Goal: Task Accomplishment & Management: Manage account settings

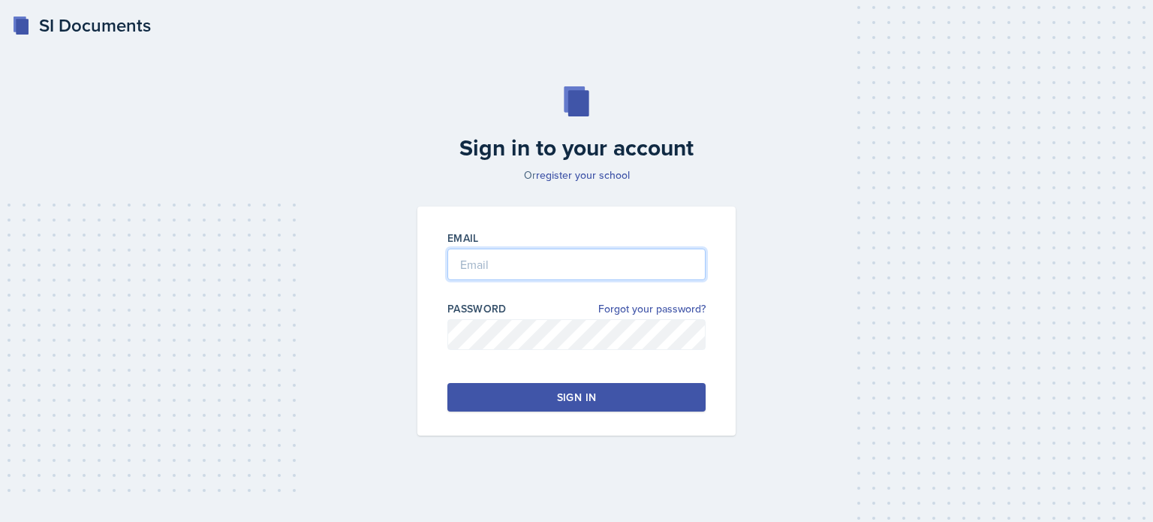
click at [472, 270] on input "email" at bounding box center [576, 265] width 258 height 32
type input "[EMAIL_ADDRESS][DOMAIN_NAME]"
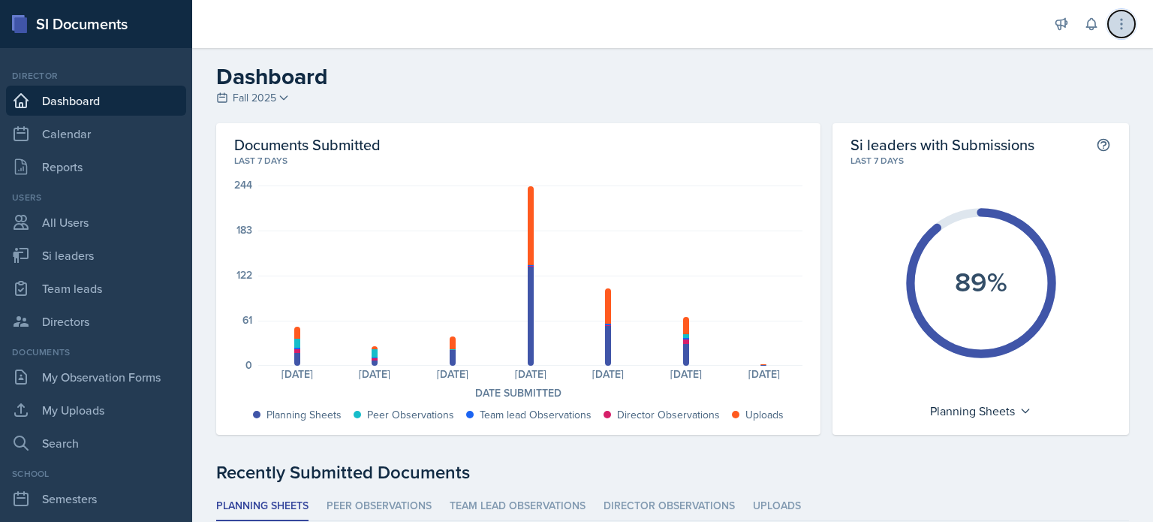
click at [1122, 23] on icon at bounding box center [1121, 24] width 15 height 15
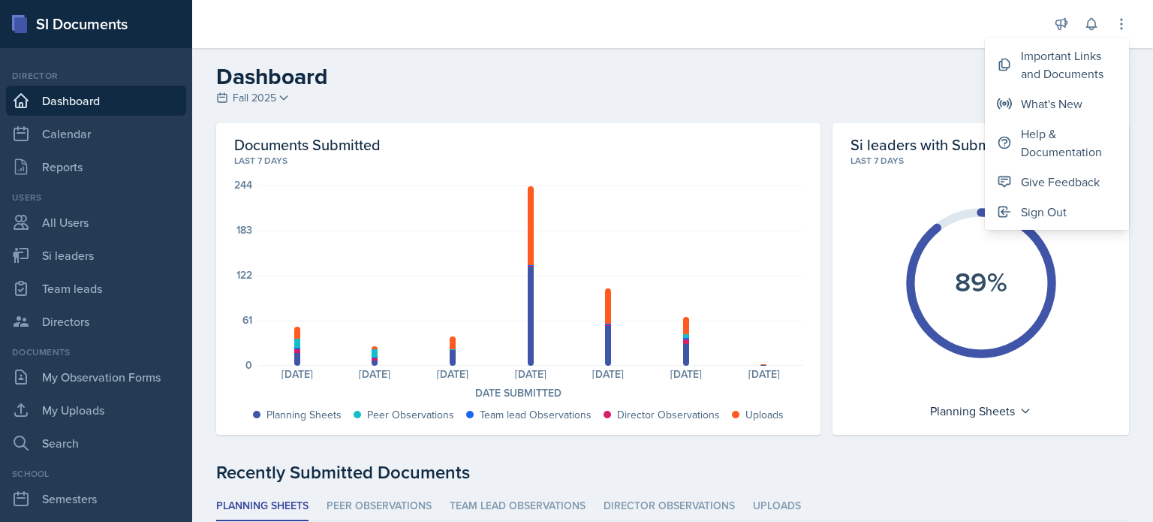
click at [505, 85] on h2 "Dashboard" at bounding box center [672, 76] width 913 height 27
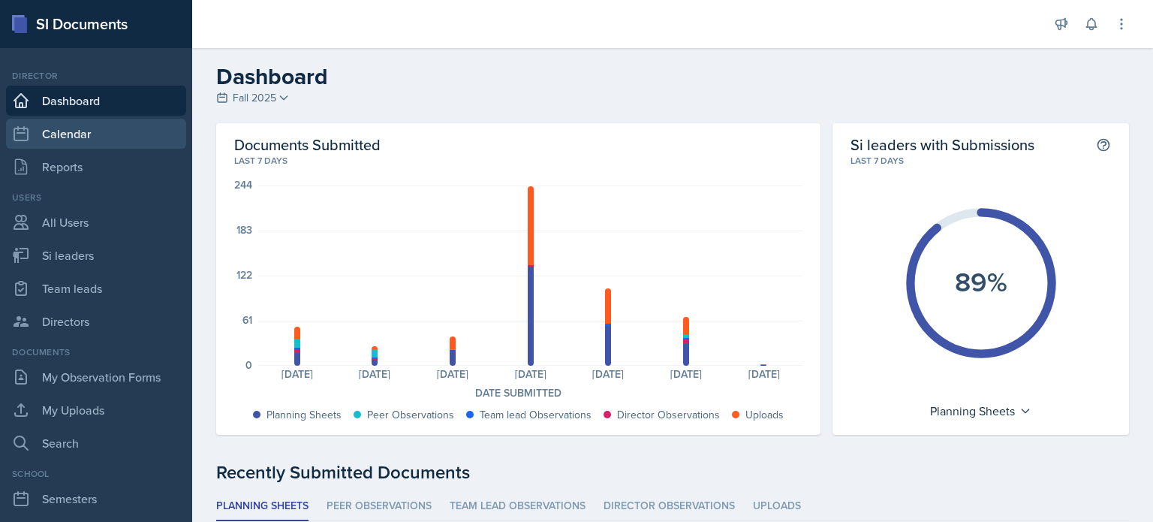
click at [78, 132] on link "Calendar" at bounding box center [96, 134] width 180 height 30
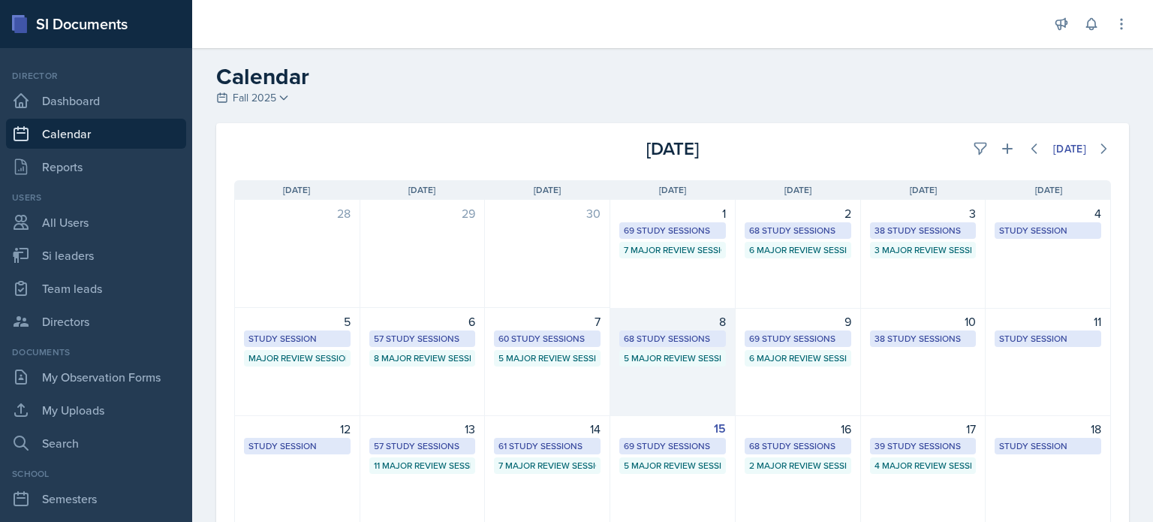
click at [682, 371] on div "8 68 Study Sessions 5 Major Review Sessions" at bounding box center [672, 362] width 125 height 108
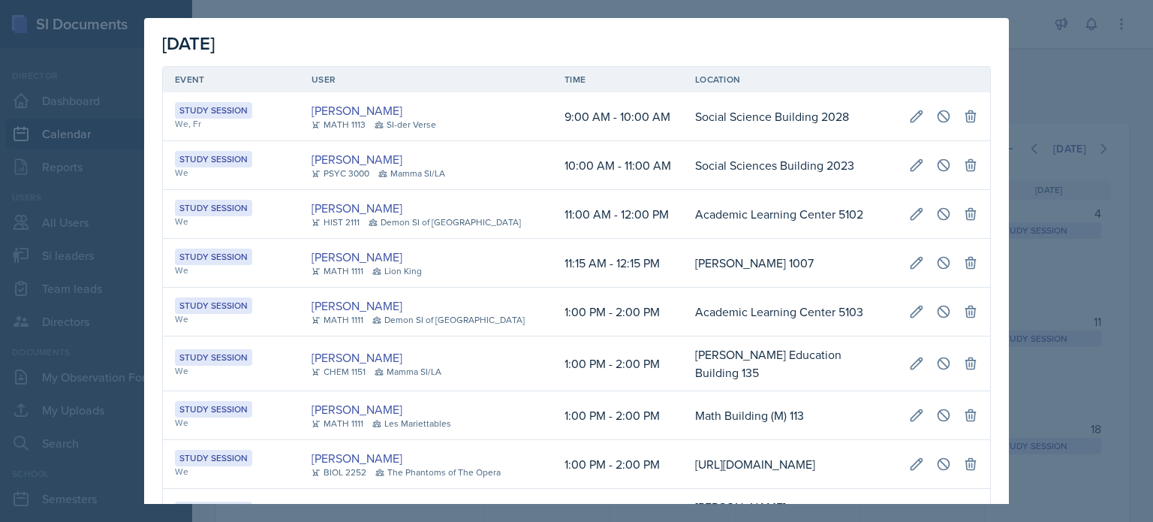
click at [511, 204] on td "[PERSON_NAME] HIST 2111 Demon SI of [GEOGRAPHIC_DATA]" at bounding box center [426, 214] width 253 height 49
click at [1041, 69] on div at bounding box center [576, 261] width 1153 height 522
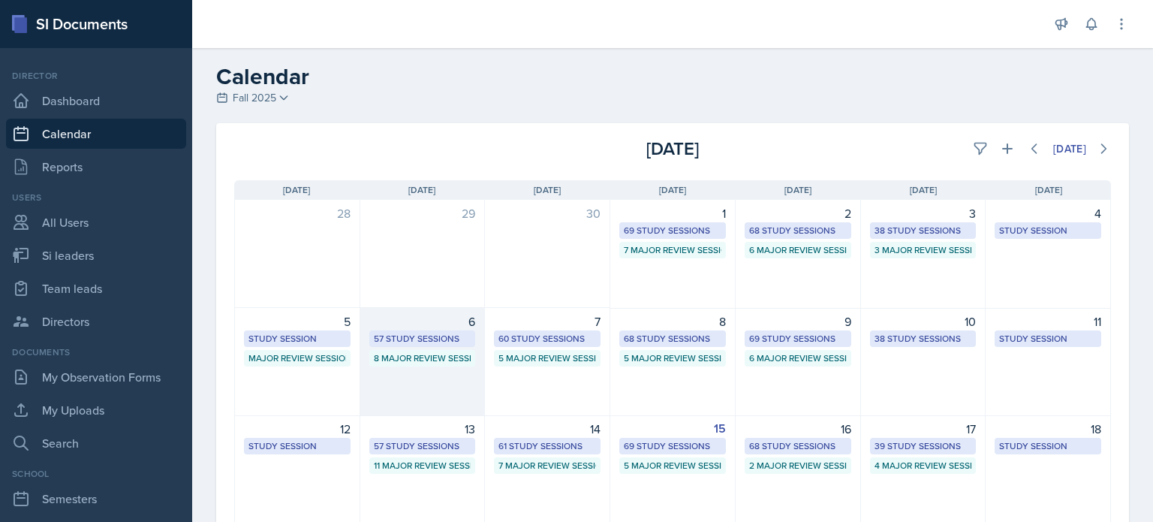
click at [423, 373] on div "6 57 Study Sessions 8 Major Review Sessions" at bounding box center [422, 362] width 125 height 108
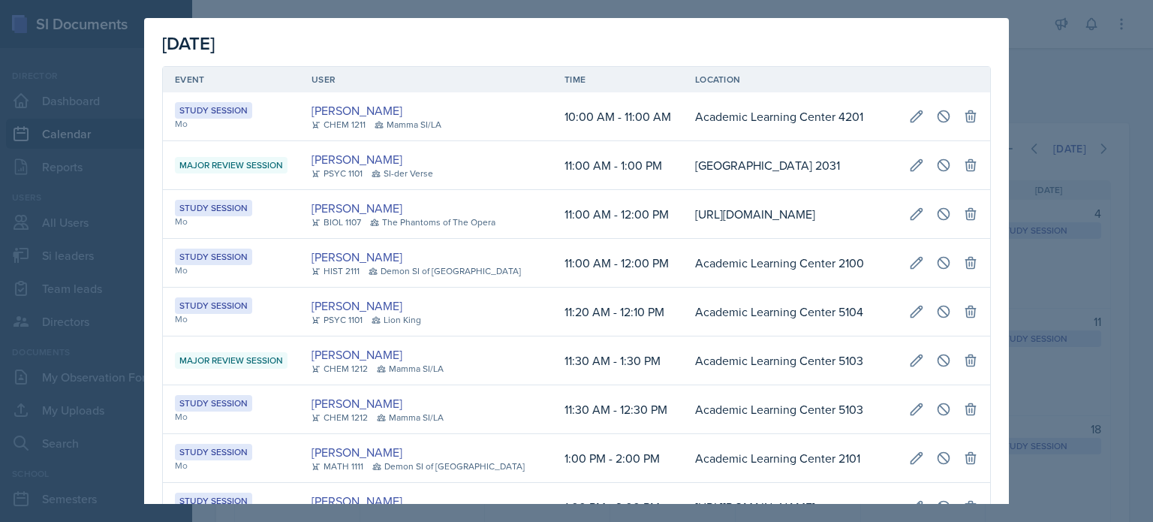
click at [1016, 54] on div at bounding box center [576, 261] width 1153 height 522
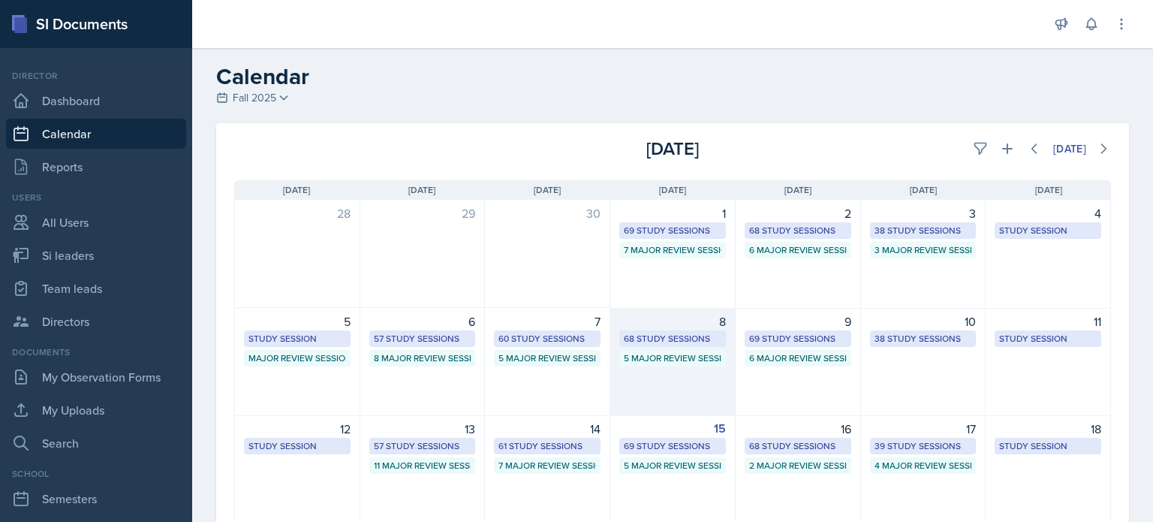
scroll to position [75, 0]
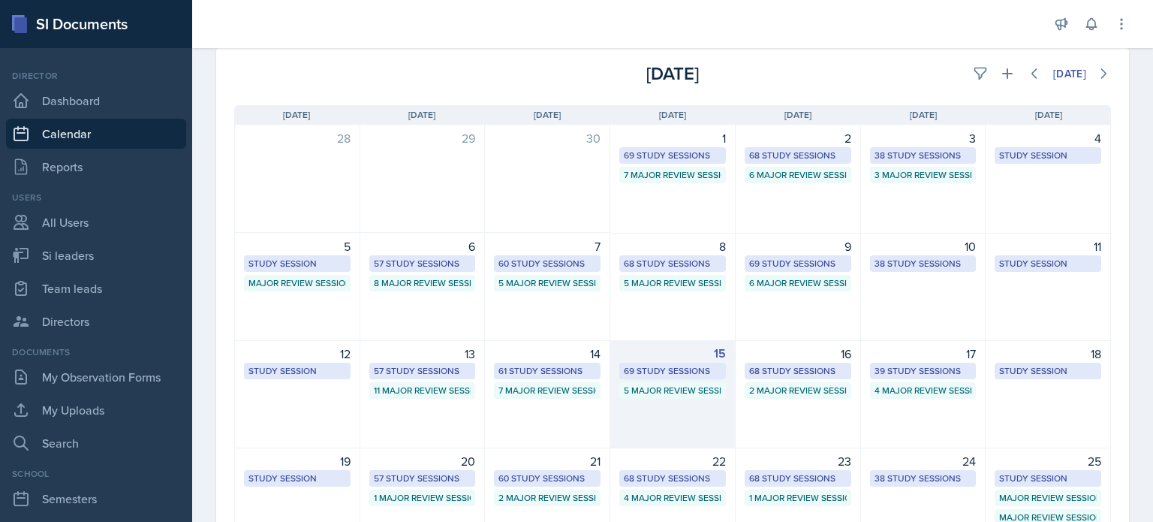
click at [664, 405] on div "15 69 Study Sessions 5 Major Review Sessions" at bounding box center [672, 394] width 125 height 108
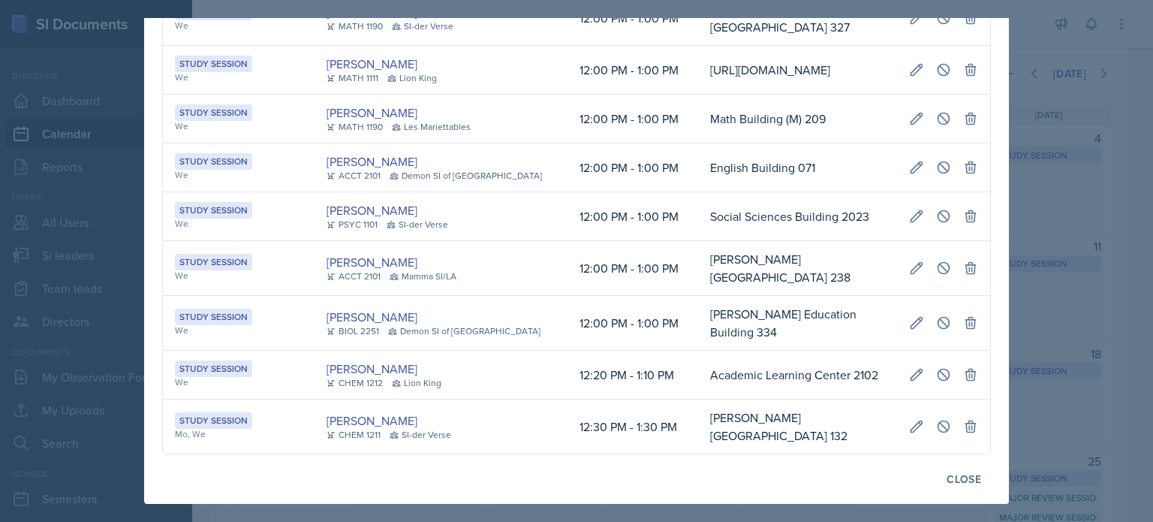
scroll to position [0, 353]
click at [930, 318] on button at bounding box center [943, 322] width 27 height 27
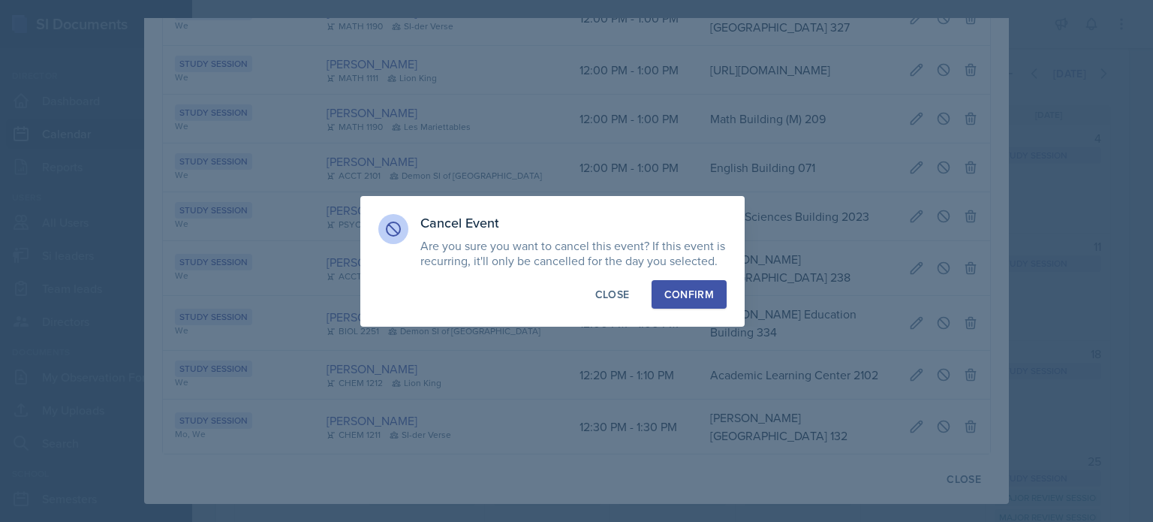
click at [689, 297] on div "Confirm" at bounding box center [689, 294] width 50 height 15
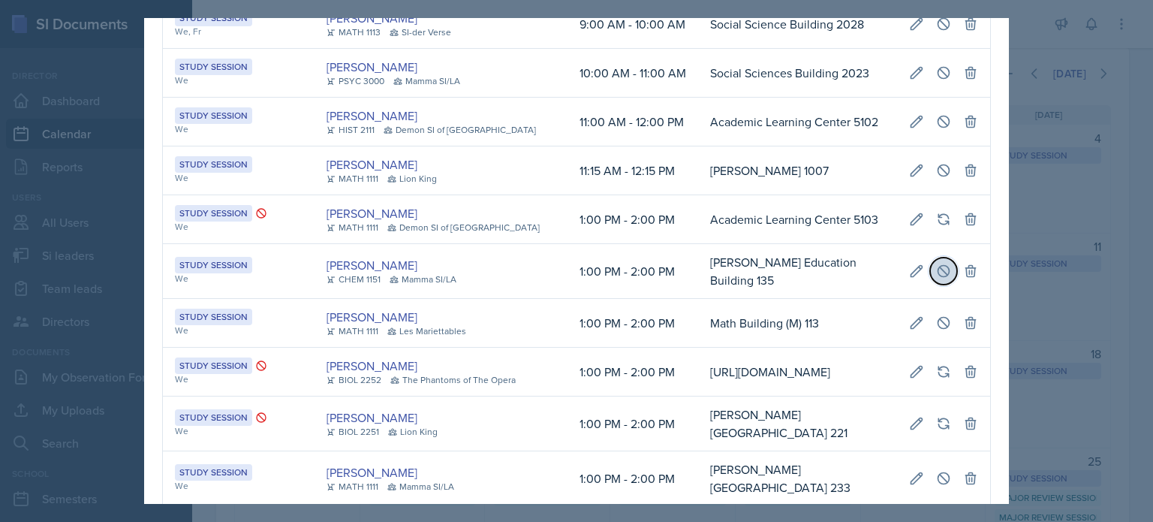
click at [939, 264] on icon at bounding box center [943, 271] width 15 height 15
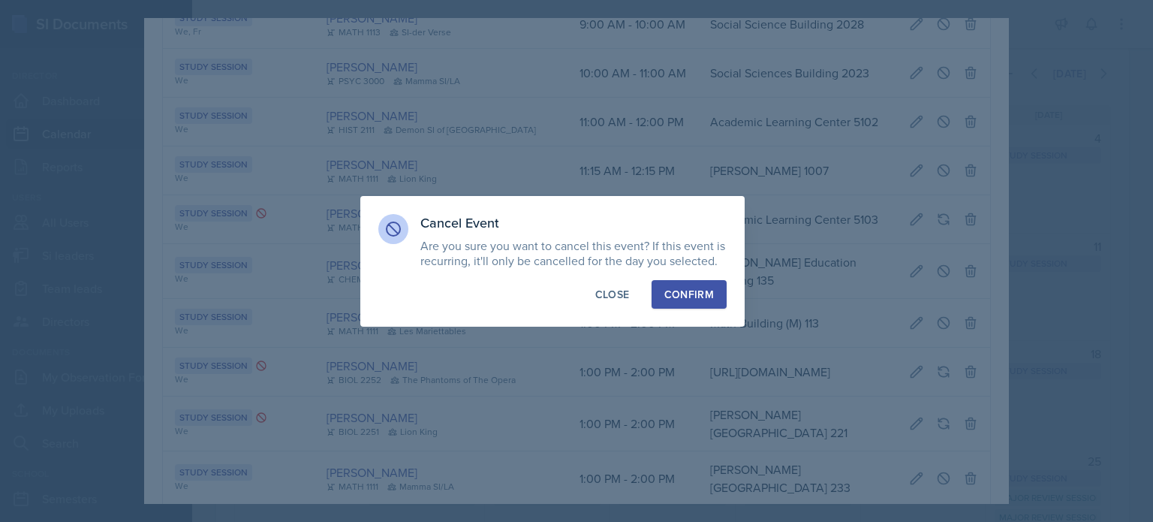
click at [670, 287] on div "Confirm" at bounding box center [689, 294] width 50 height 15
